Goal: Task Accomplishment & Management: Manage account settings

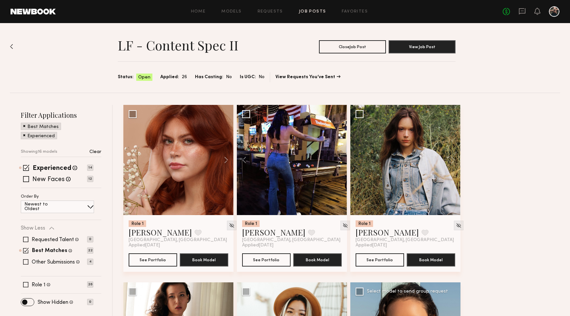
scroll to position [210, 0]
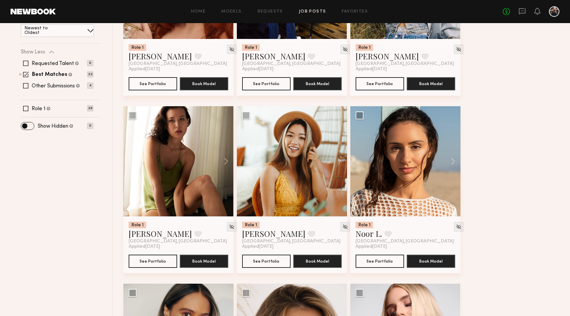
scroll to position [0, 0]
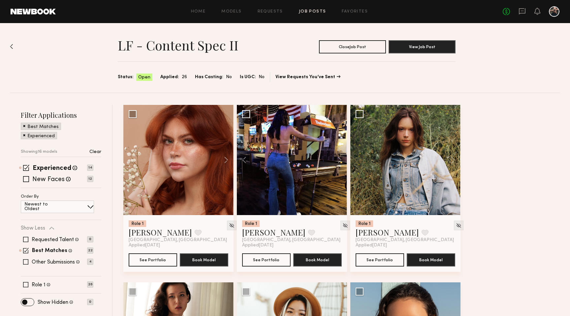
click at [100, 44] on div "LF - Content Spec II Close Job Post View Job Post Status: Open Applied: 26 Has …" at bounding box center [285, 58] width 550 height 70
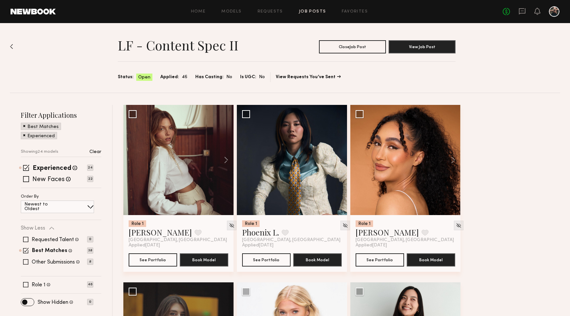
scroll to position [19, 0]
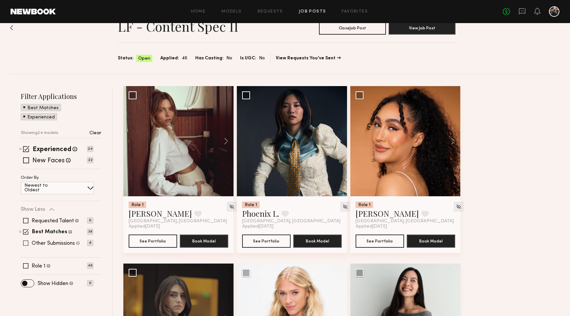
click at [25, 241] on span at bounding box center [25, 242] width 5 height 5
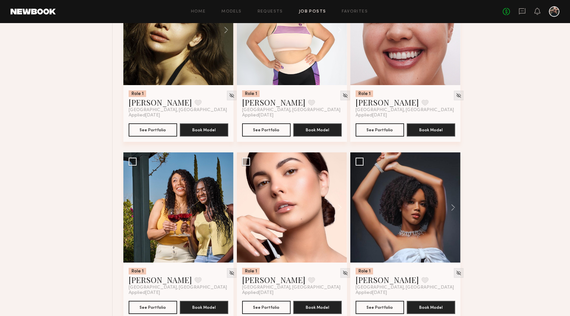
scroll to position [1210, 0]
